Goal: Information Seeking & Learning: Learn about a topic

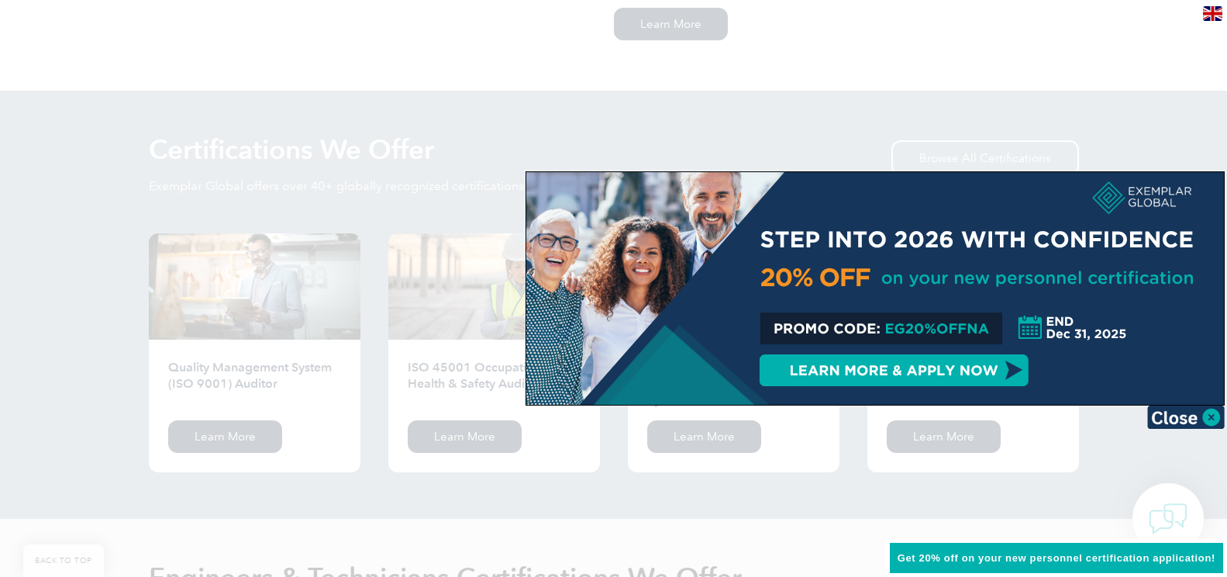
scroll to position [1706, 0]
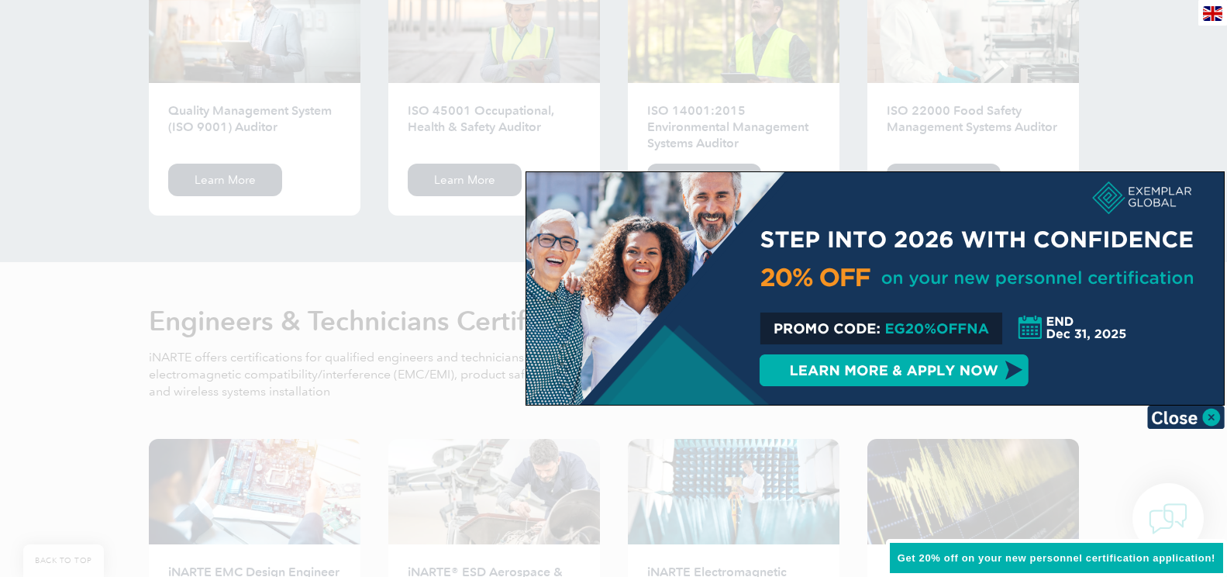
click at [1199, 418] on img at bounding box center [1186, 416] width 78 height 23
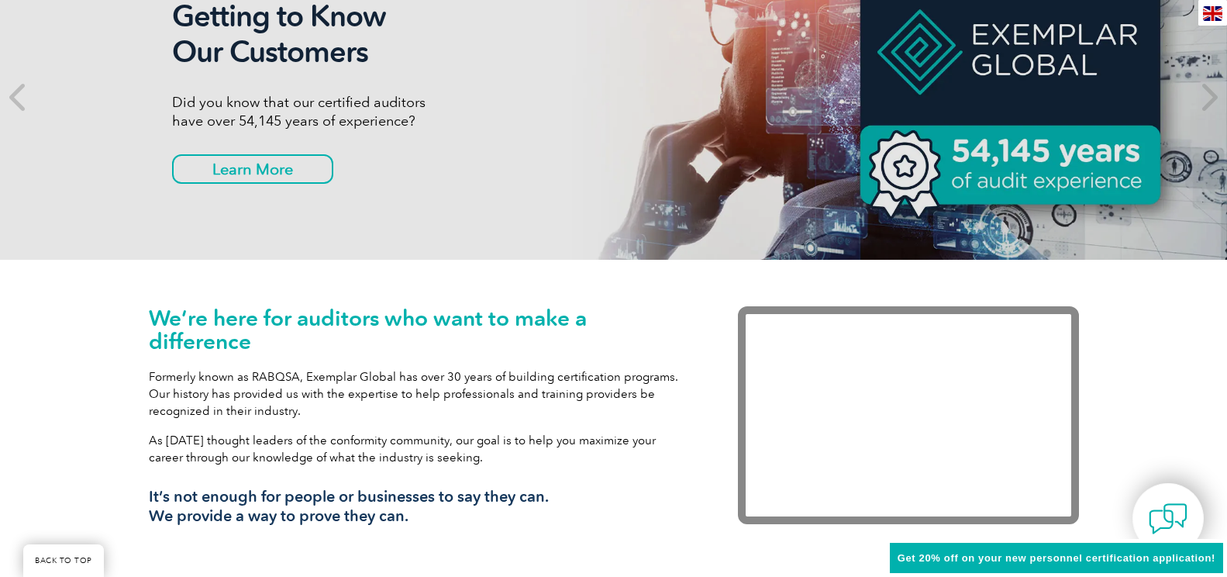
scroll to position [0, 0]
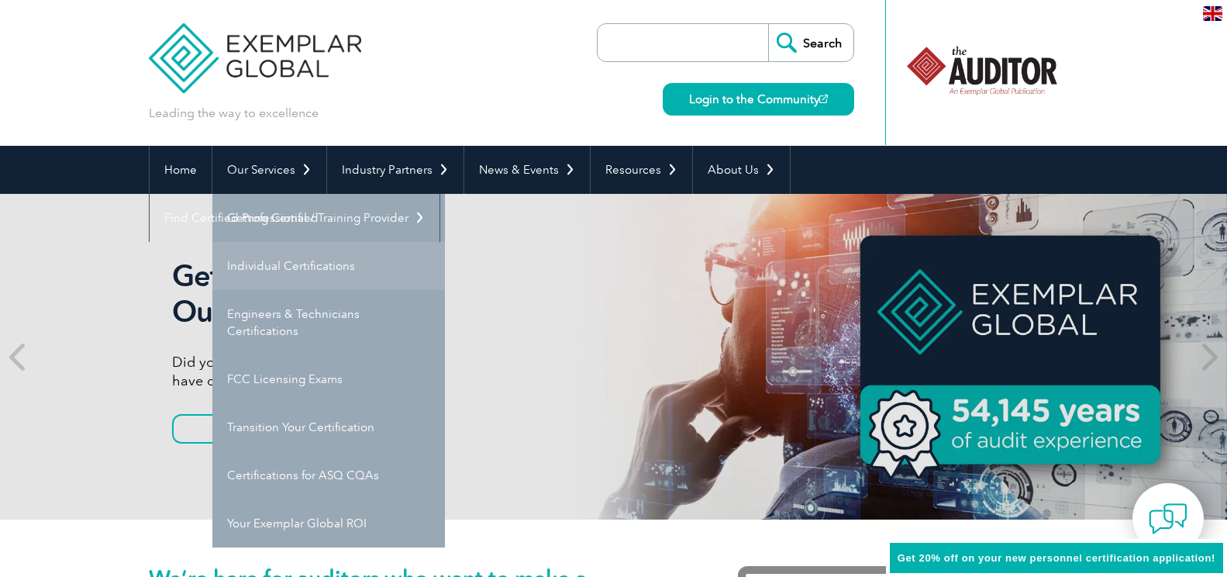
click at [298, 264] on link "Individual Certifications" at bounding box center [328, 266] width 233 height 48
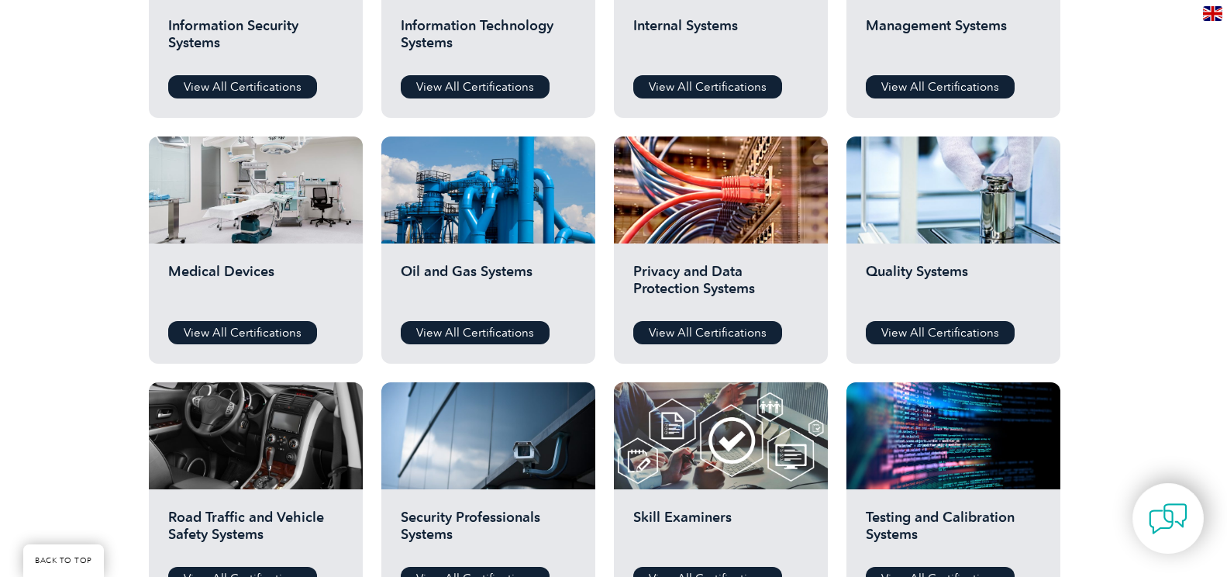
scroll to position [930, 0]
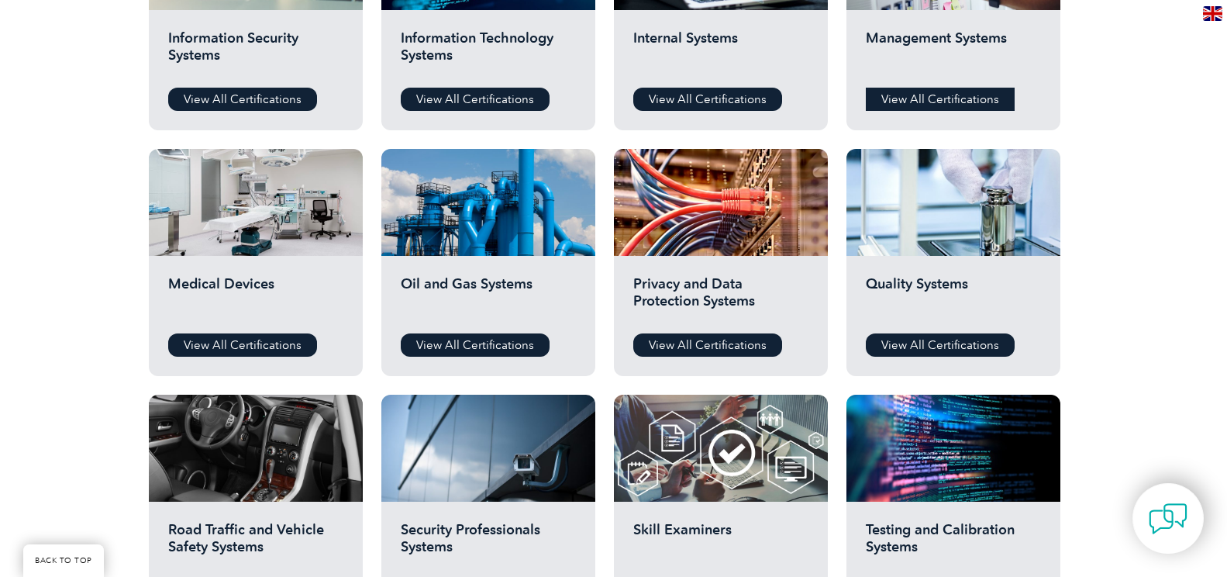
click at [925, 91] on link "View All Certifications" at bounding box center [940, 99] width 149 height 23
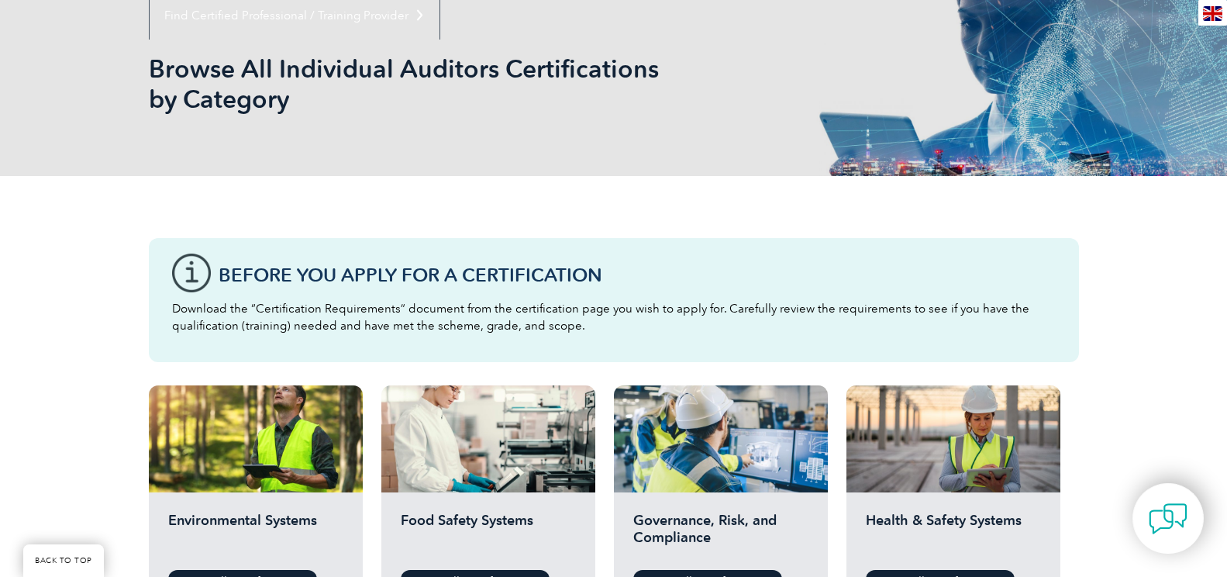
scroll to position [0, 0]
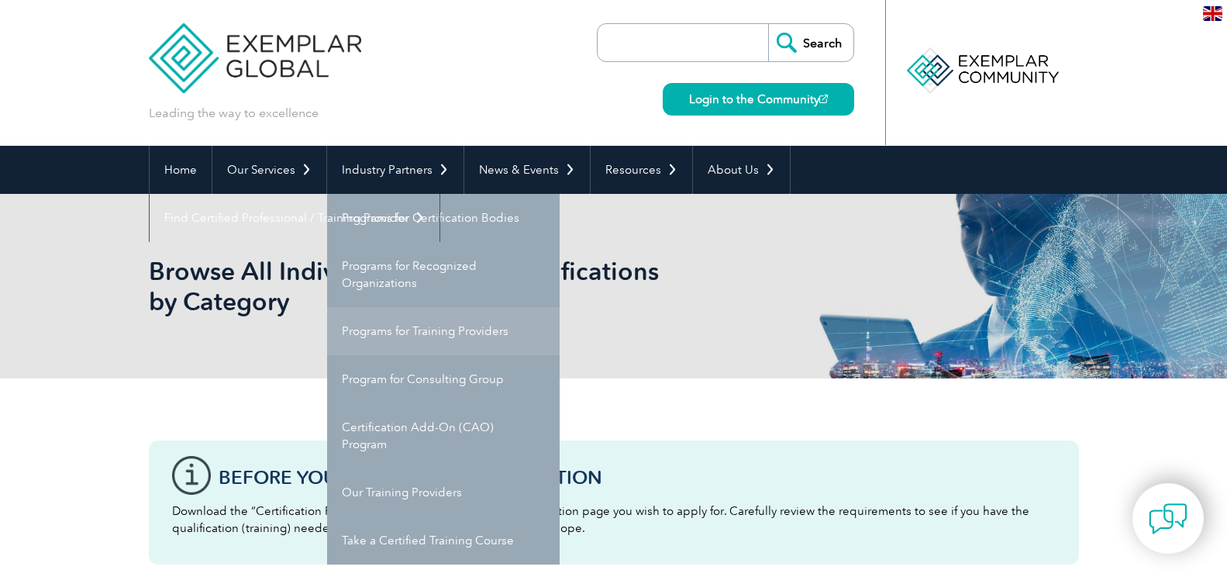
click at [402, 333] on link "Programs for Training Providers" at bounding box center [443, 331] width 233 height 48
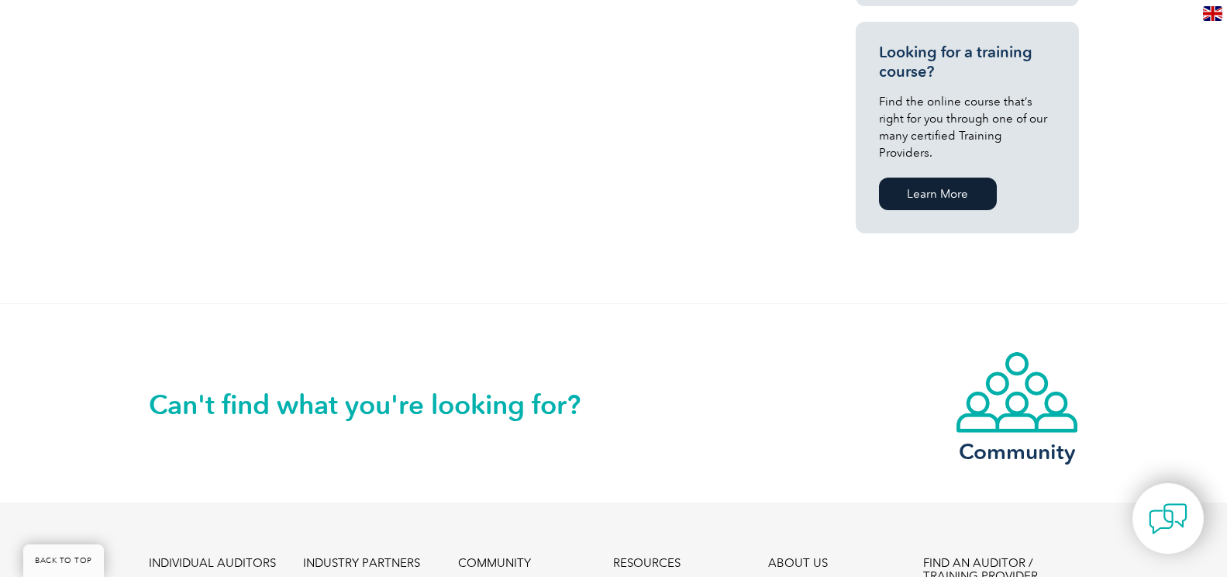
scroll to position [1318, 0]
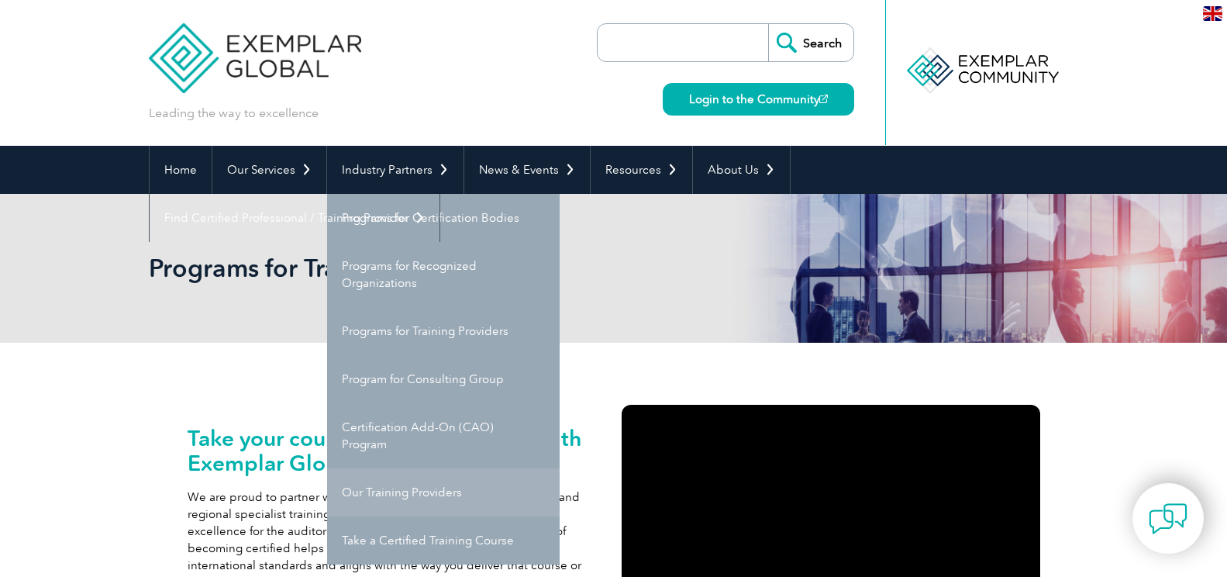
click at [461, 505] on link "Our Training Providers" at bounding box center [443, 492] width 233 height 48
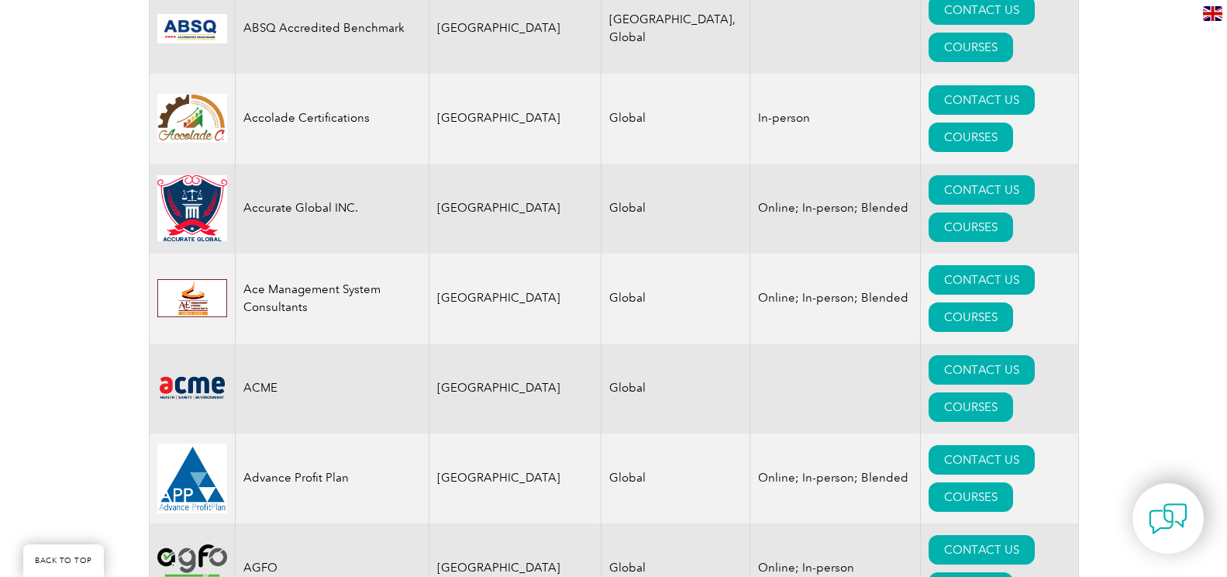
scroll to position [310, 0]
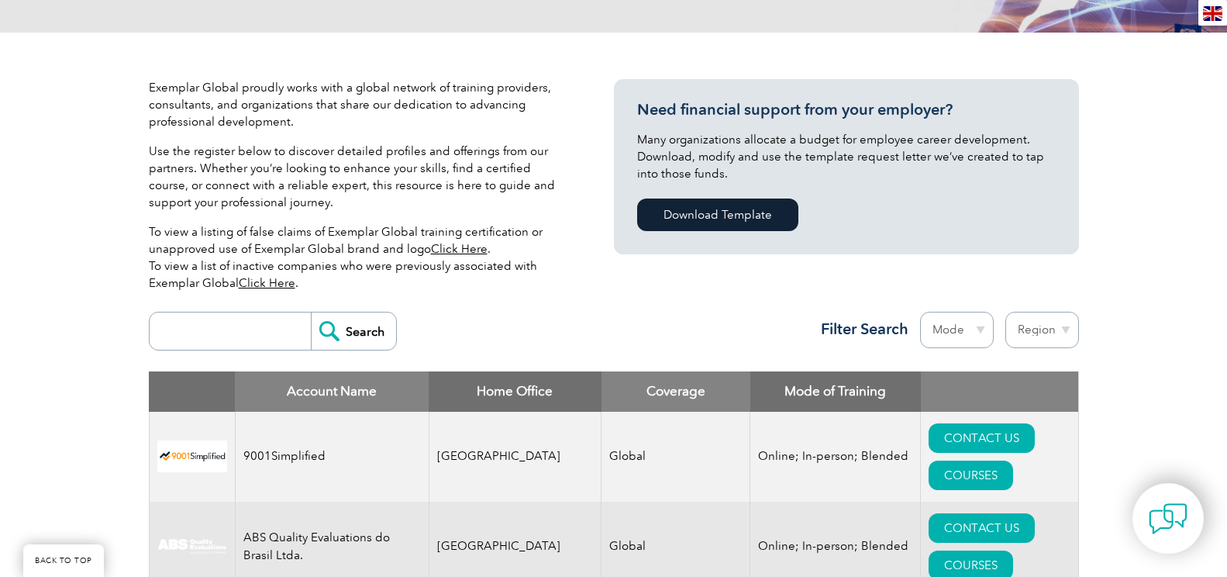
click at [958, 333] on select "Mode Online In-person Blended" at bounding box center [957, 330] width 74 height 36
click at [1052, 326] on select "Region [GEOGRAPHIC_DATA] [GEOGRAPHIC_DATA] [GEOGRAPHIC_DATA] [GEOGRAPHIC_DATA] …" at bounding box center [1042, 330] width 74 height 36
select select "[GEOGRAPHIC_DATA]"
click at [1005, 312] on select "Region Australia Bahrain Bangladesh Brazil Canada Colombia Dominican Republic E…" at bounding box center [1042, 330] width 74 height 36
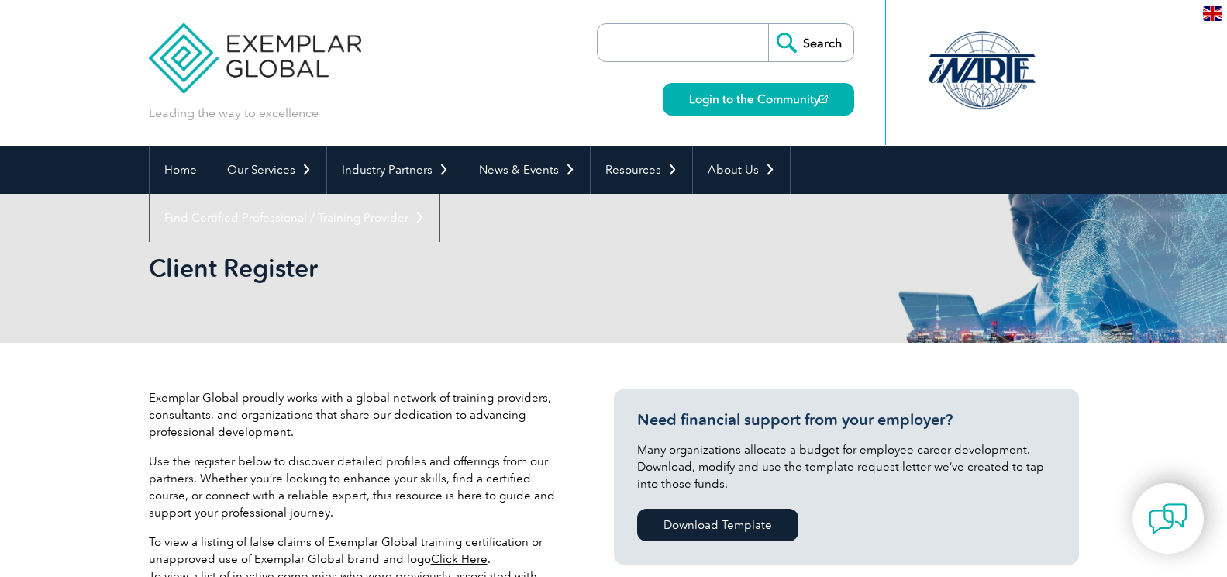
select select "[GEOGRAPHIC_DATA]"
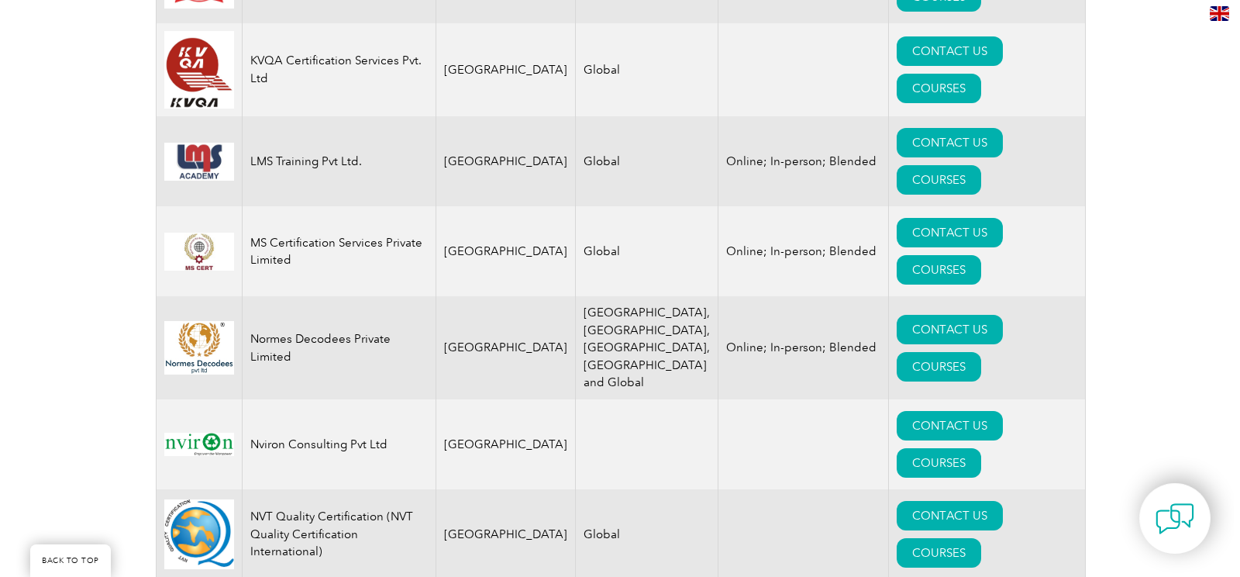
scroll to position [2326, 0]
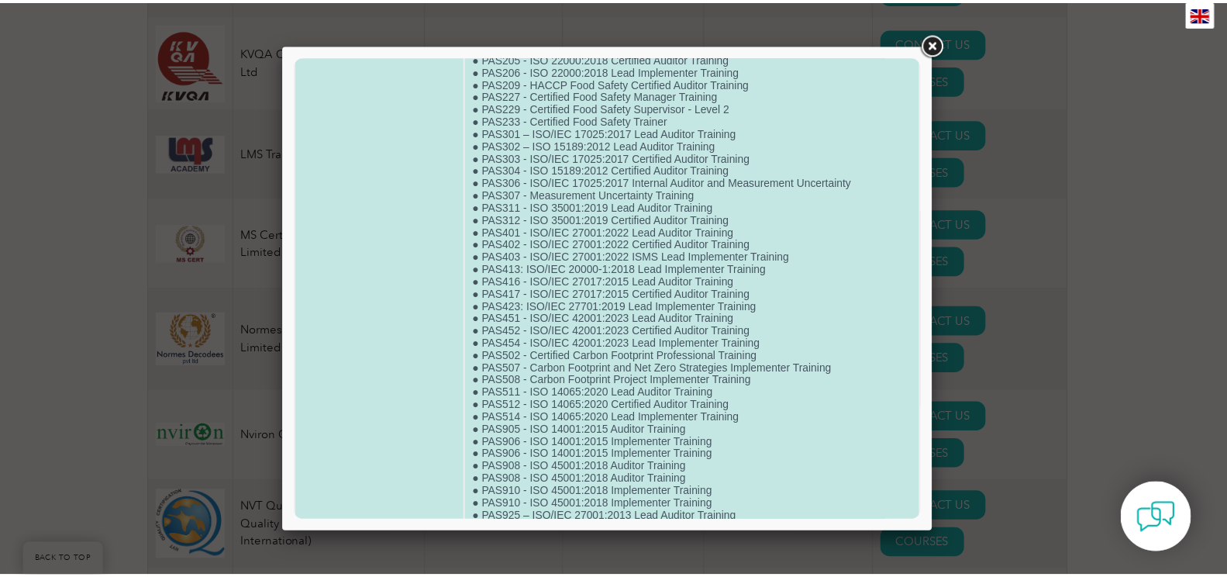
scroll to position [1458, 0]
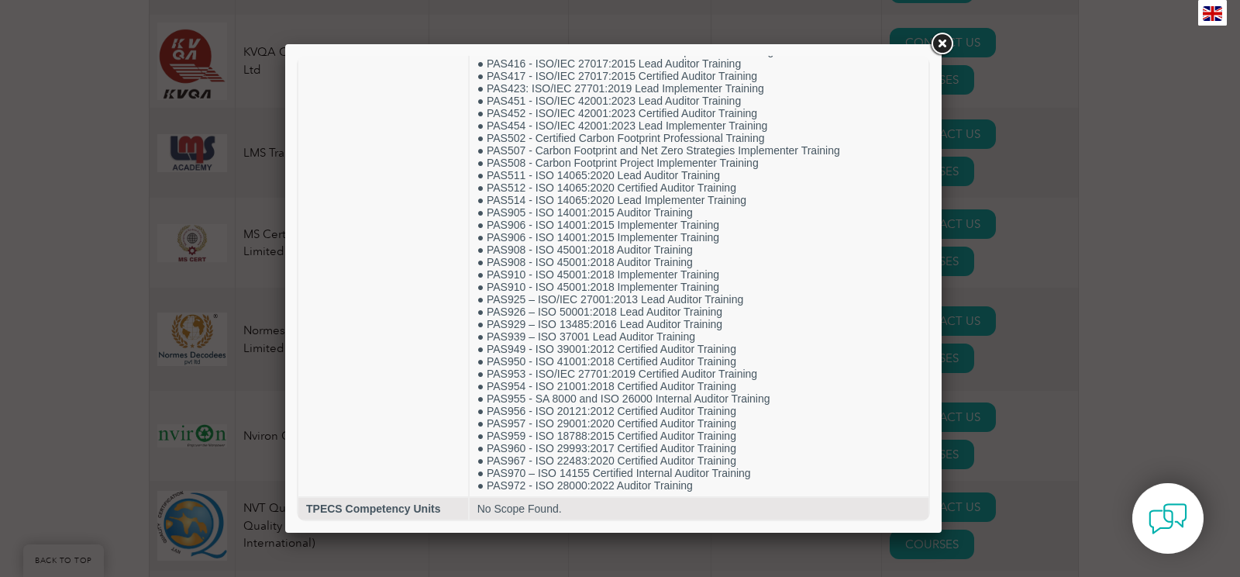
click at [942, 49] on link at bounding box center [942, 44] width 28 height 28
